Goal: Check status: Check status

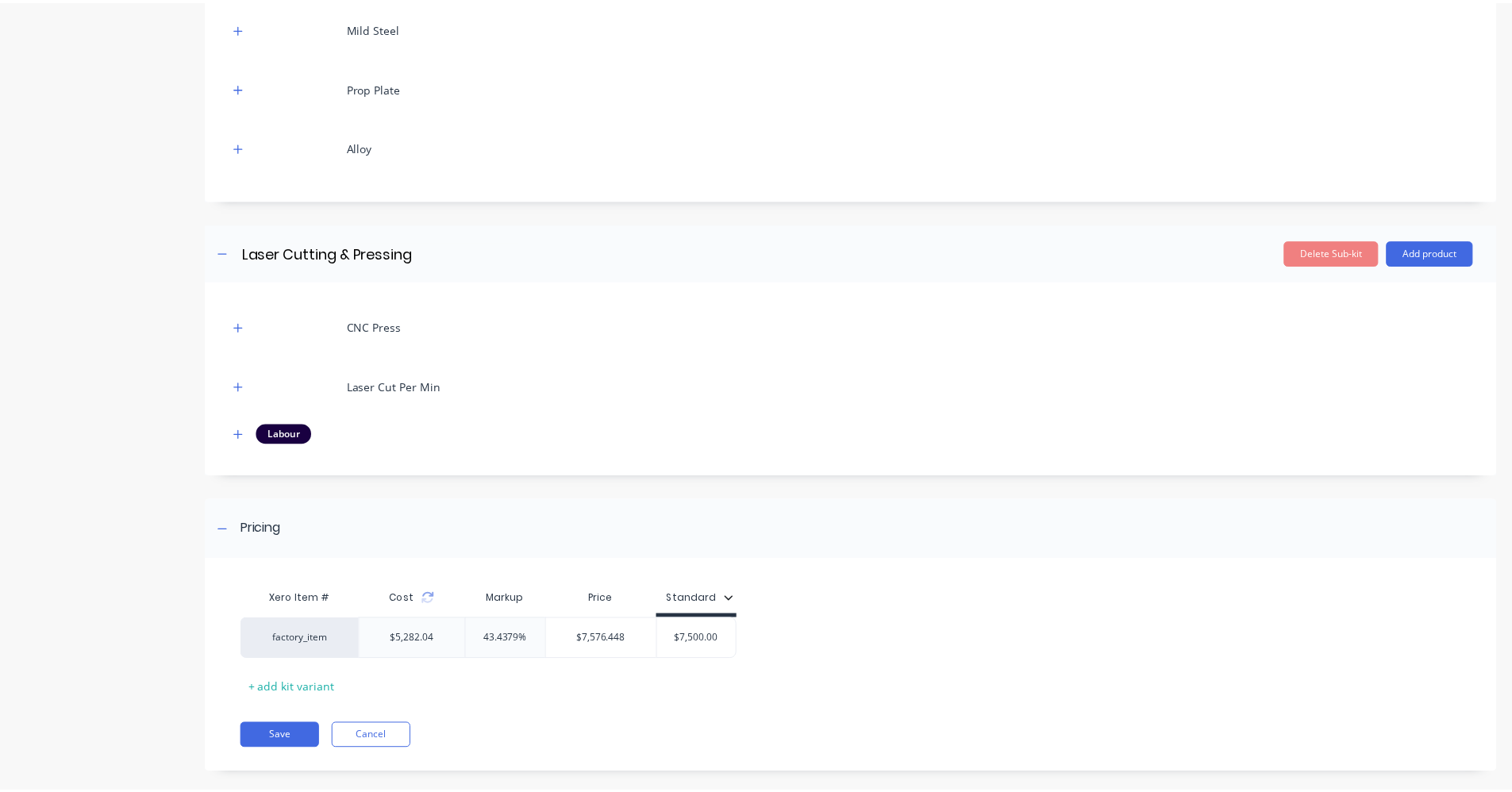
scroll to position [469, 0]
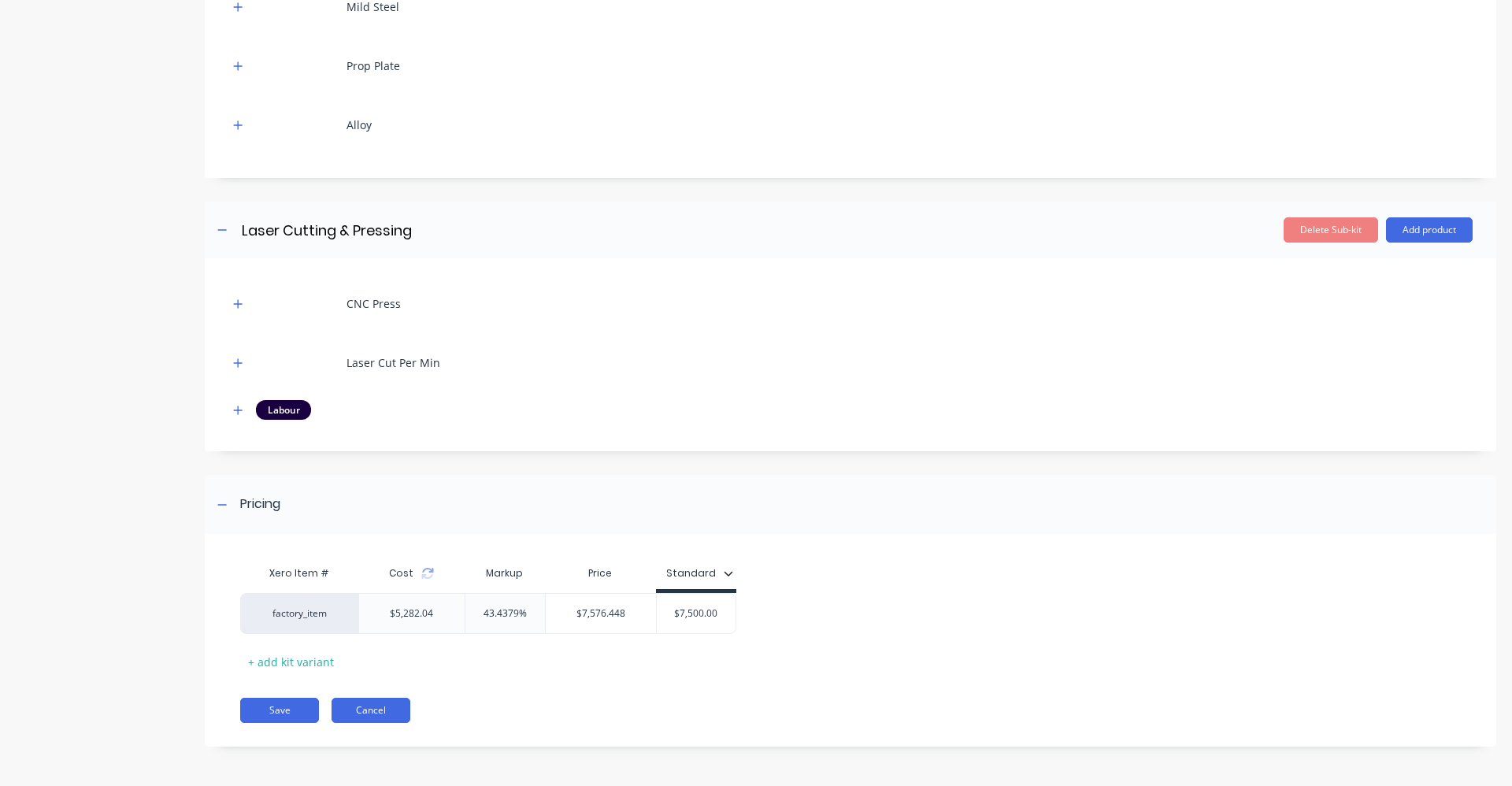
click at [387, 709] on button "Cancel" at bounding box center [371, 710] width 79 height 25
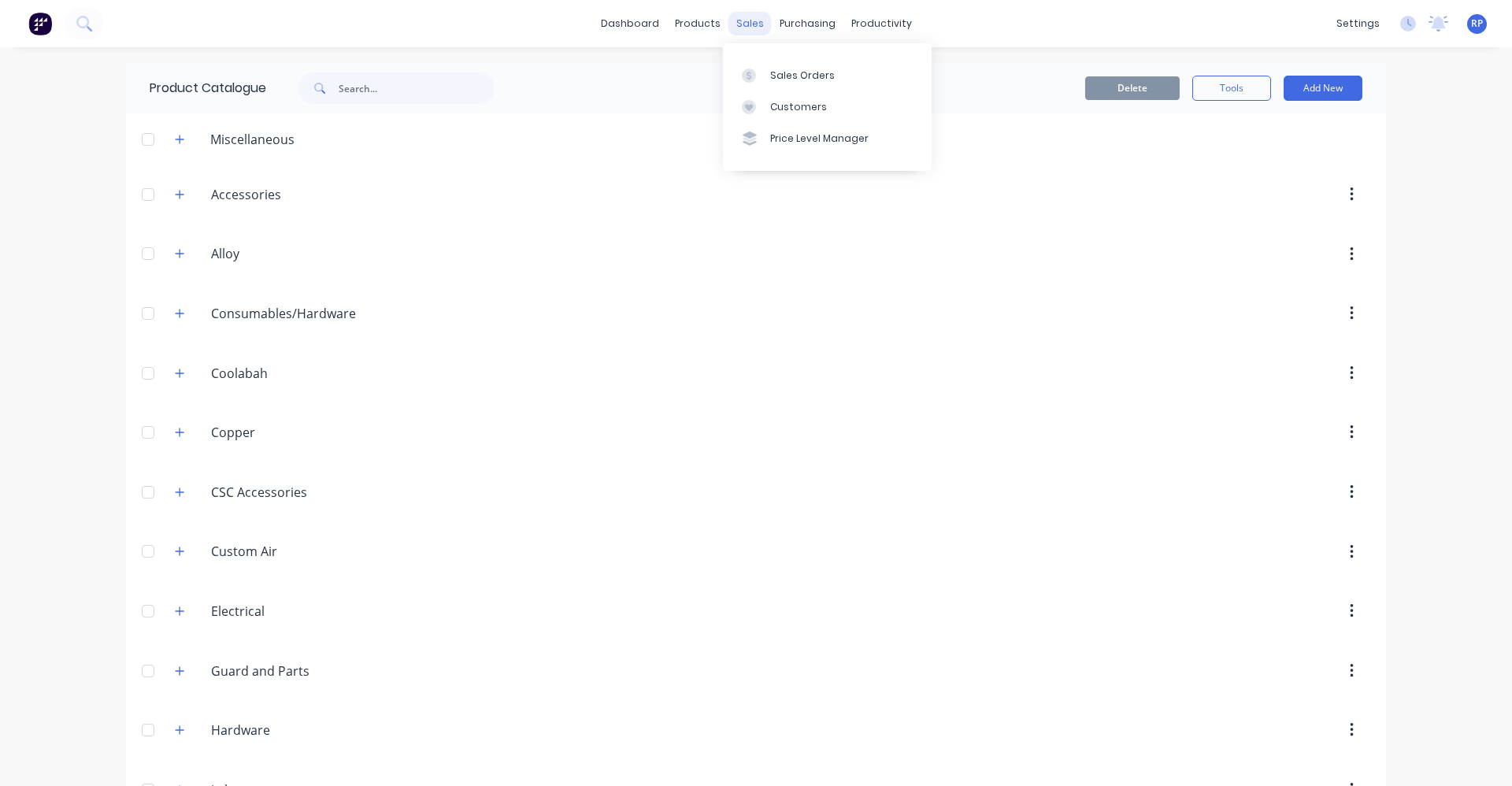
click at [741, 18] on div "sales" at bounding box center [750, 23] width 43 height 24
click at [811, 76] on div "Sales Orders" at bounding box center [802, 75] width 65 height 14
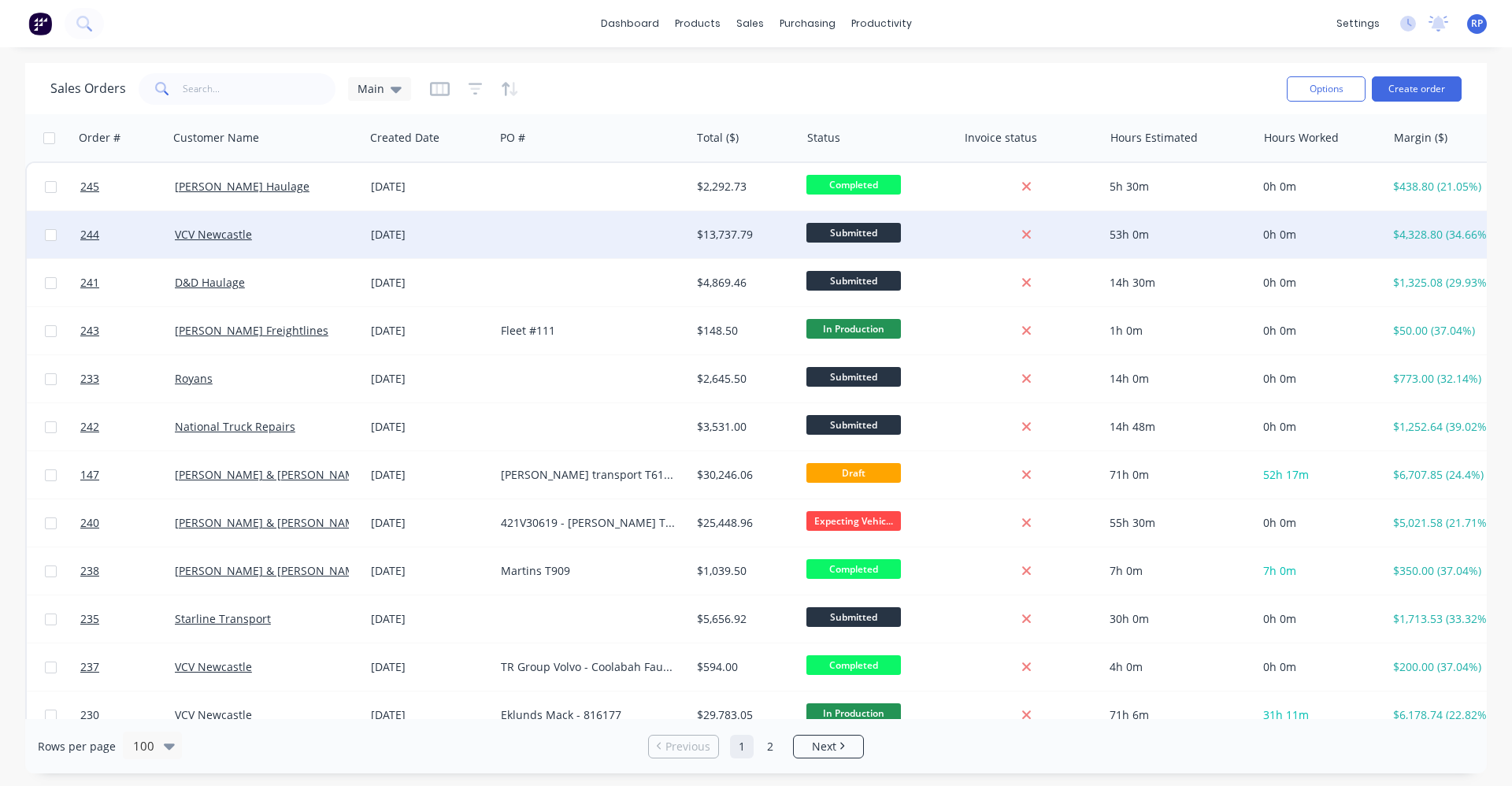
click at [395, 237] on div "[DATE]" at bounding box center [429, 234] width 117 height 16
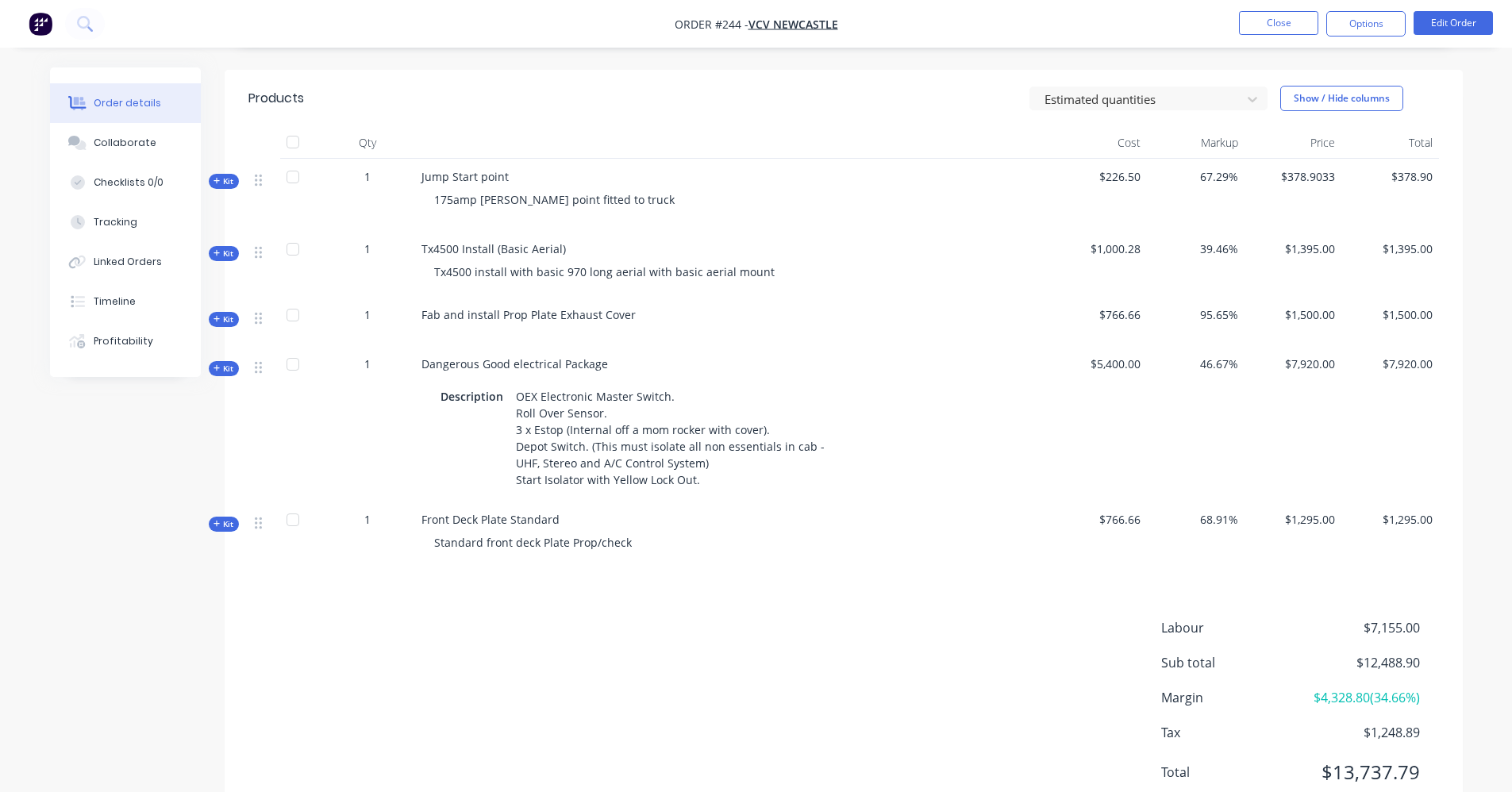
scroll to position [397, 0]
